Goal: Task Accomplishment & Management: Use online tool/utility

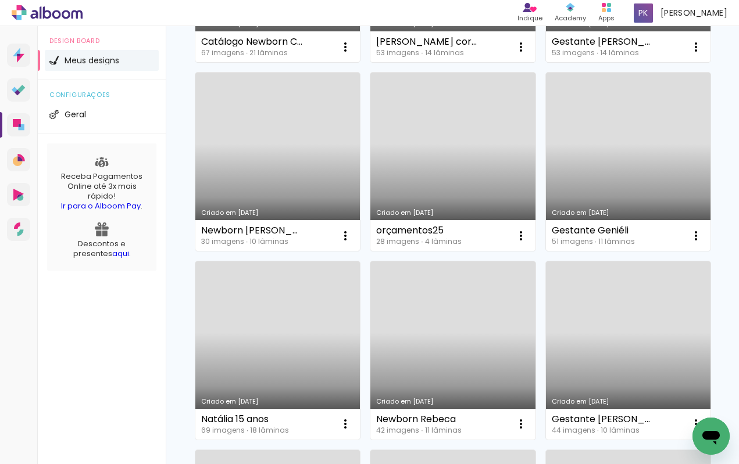
scroll to position [641, 0]
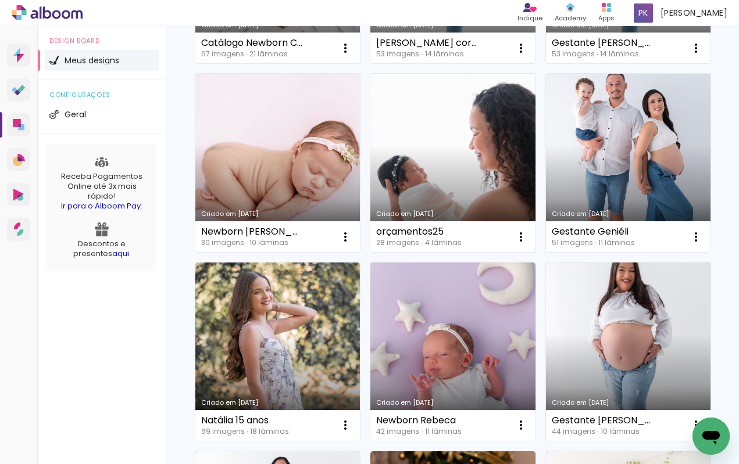
click at [428, 157] on link "Criado em 07/01/25" at bounding box center [452, 163] width 164 height 178
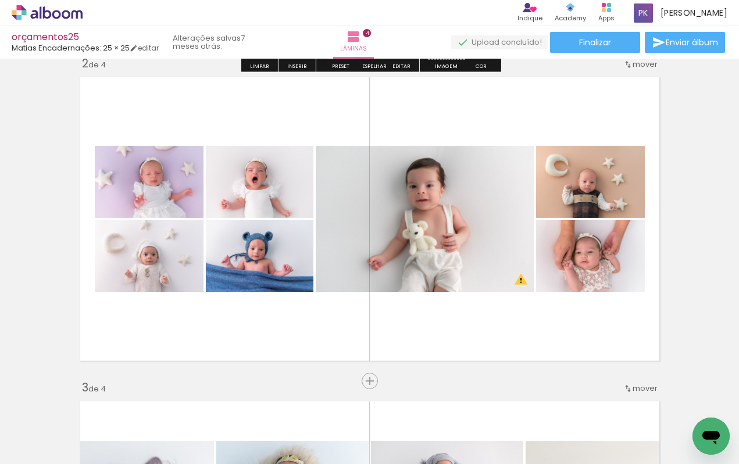
scroll to position [350, 0]
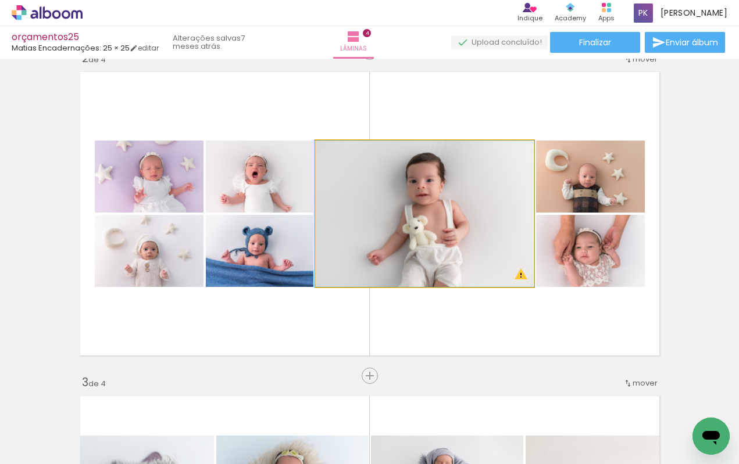
click at [454, 195] on quentale-photo at bounding box center [425, 214] width 218 height 146
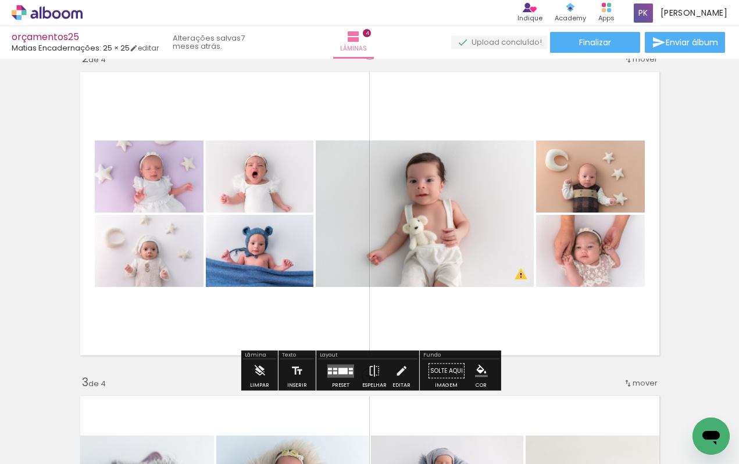
click at [446, 214] on quentale-photo at bounding box center [425, 214] width 218 height 146
click at [475, 209] on quentale-photo at bounding box center [425, 214] width 218 height 146
click at [470, 210] on quentale-photo at bounding box center [425, 214] width 218 height 146
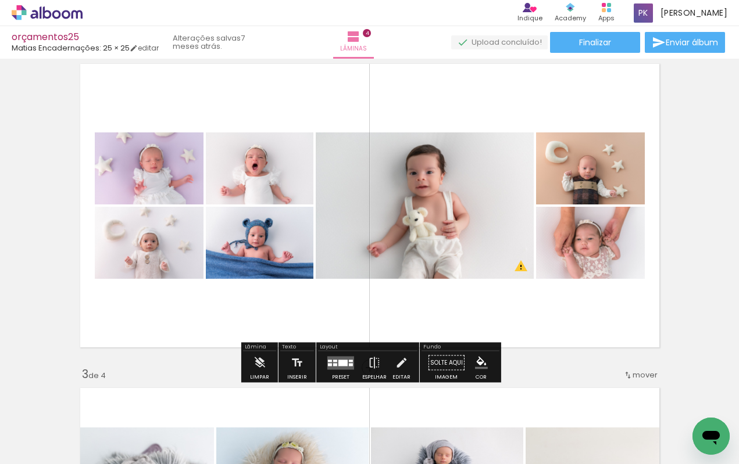
click at [472, 206] on quentale-photo at bounding box center [425, 205] width 218 height 146
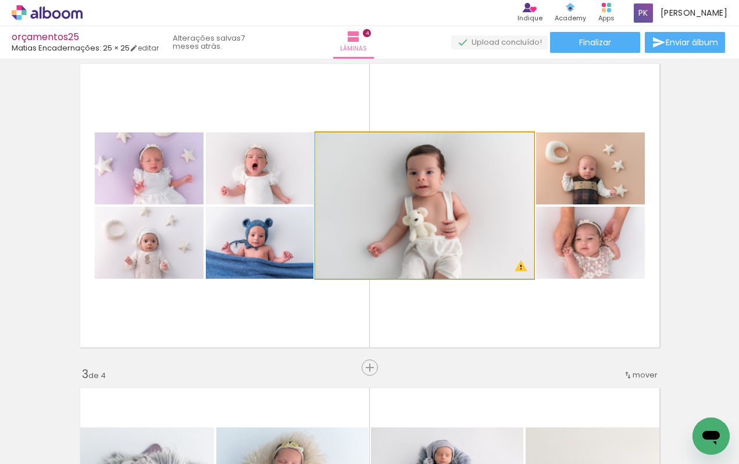
click at [472, 206] on quentale-photo at bounding box center [425, 205] width 218 height 146
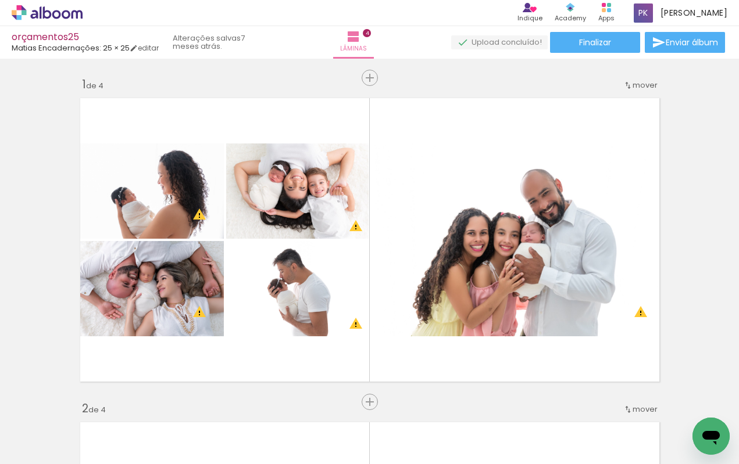
scroll to position [0, 0]
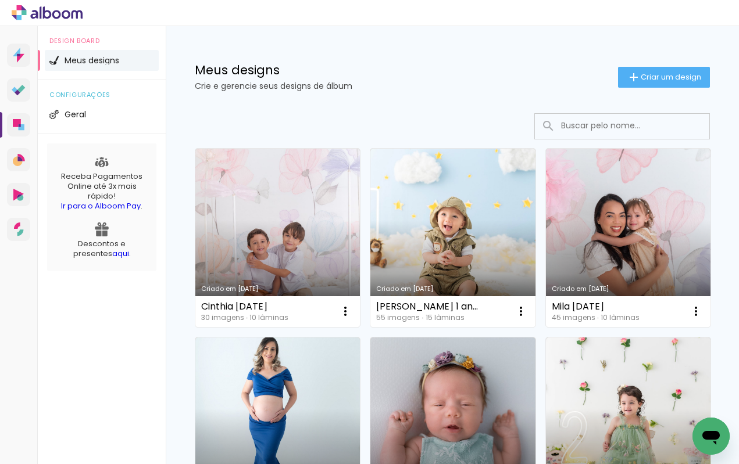
click at [577, 126] on input at bounding box center [638, 126] width 166 height 24
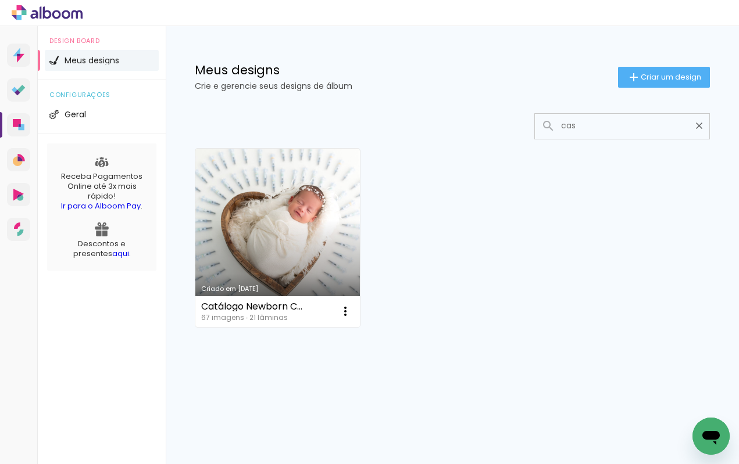
type input "cas"
type paper-input "cas"
click at [300, 207] on link "Criado em [DATE]" at bounding box center [277, 238] width 164 height 178
